Goal: Information Seeking & Learning: Check status

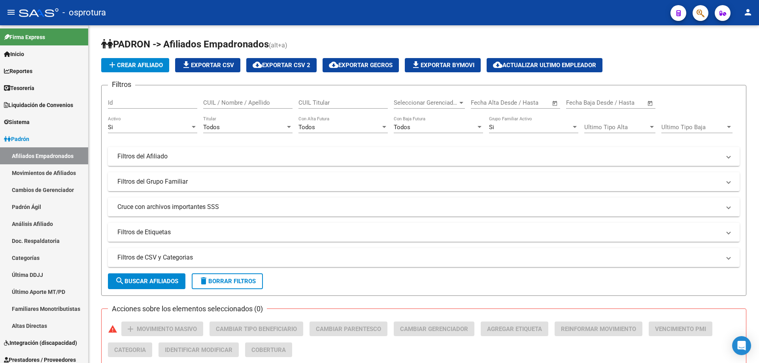
click at [700, 8] on span "button" at bounding box center [700, 13] width 8 height 16
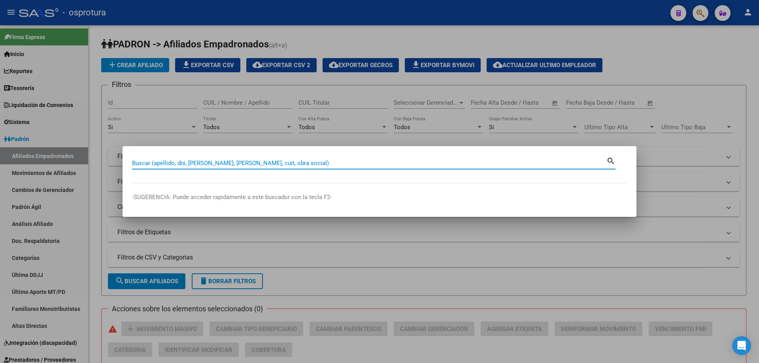
click at [379, 162] on input "Buscar (apellido, dni, [PERSON_NAME], [PERSON_NAME], cuit, obra social)" at bounding box center [369, 163] width 474 height 7
paste input "20328656044"
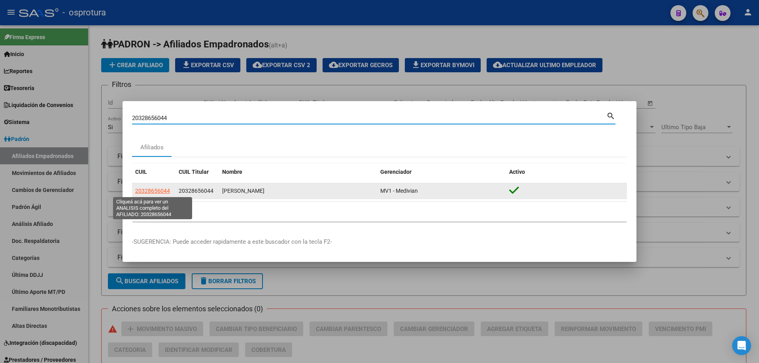
click at [150, 190] on span "20328656044" at bounding box center [152, 191] width 35 height 6
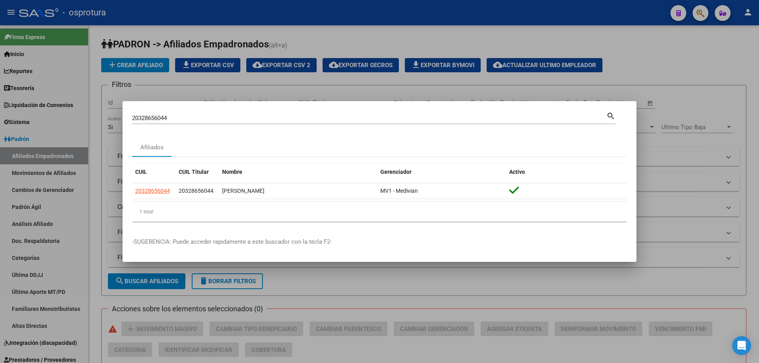
click at [202, 116] on input "20328656044" at bounding box center [369, 118] width 474 height 7
paste input "437308153"
type input "20437308153"
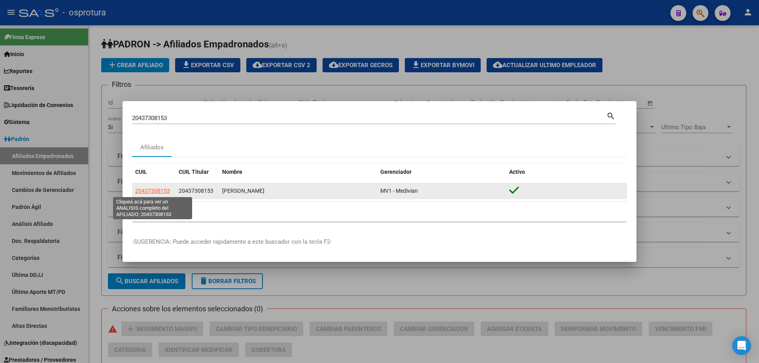
click at [147, 190] on span "20437308153" at bounding box center [152, 191] width 35 height 6
type textarea "20437308153"
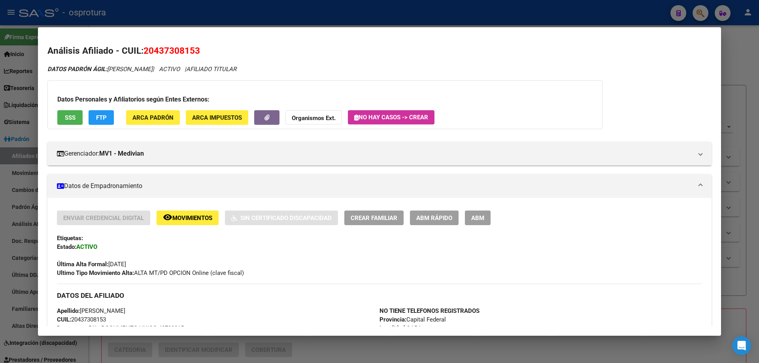
scroll to position [198, 0]
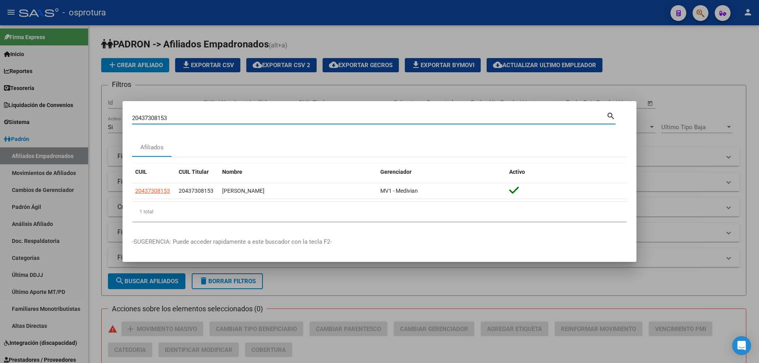
click at [176, 115] on input "20437308153" at bounding box center [369, 118] width 474 height 7
paste input "7/39957415/9"
type input "27399574159"
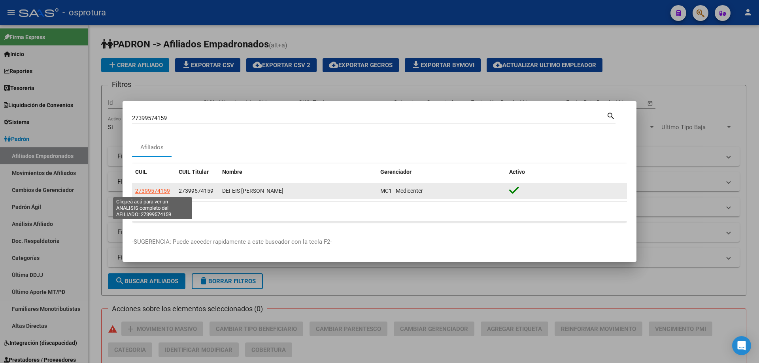
click at [150, 192] on span "27399574159" at bounding box center [152, 191] width 35 height 6
type textarea "27399574159"
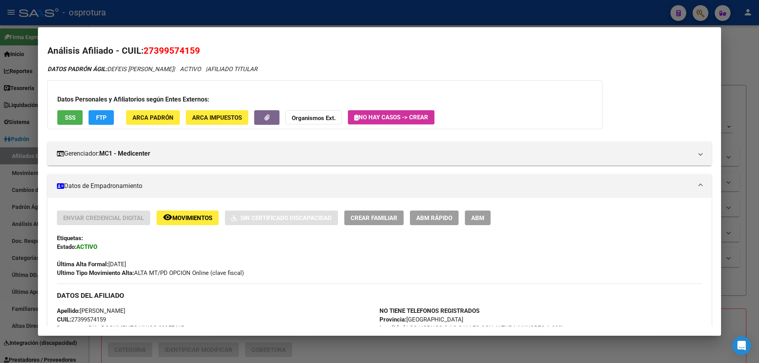
scroll to position [158, 0]
